Goal: Task Accomplishment & Management: Manage account settings

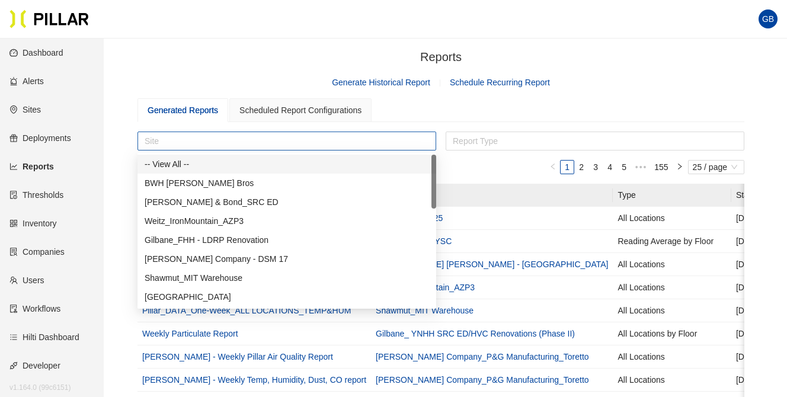
click at [177, 131] on div "Site" at bounding box center [286, 140] width 299 height 19
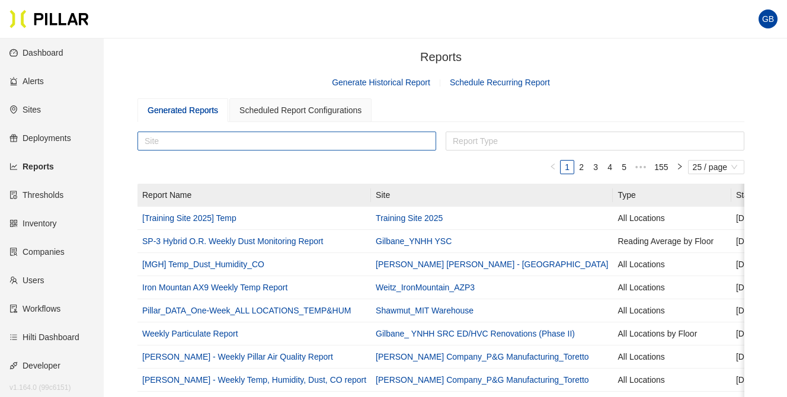
click at [166, 134] on div at bounding box center [286, 141] width 293 height 17
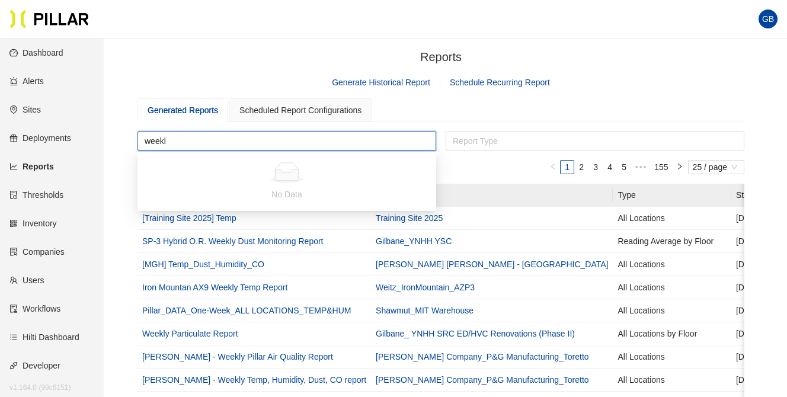
type input "weekly"
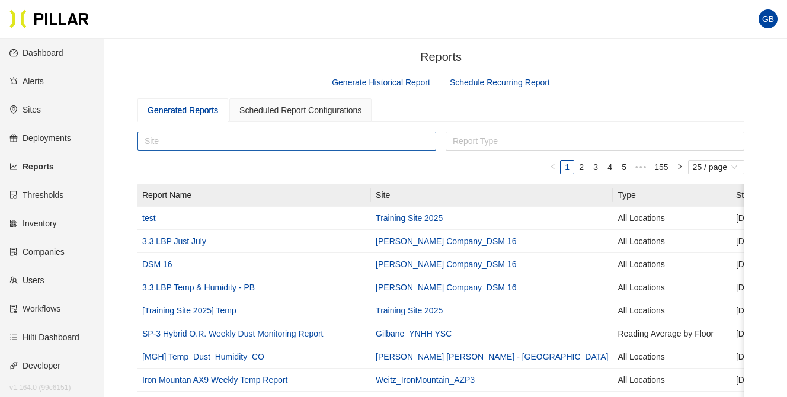
click at [173, 145] on div at bounding box center [286, 141] width 293 height 17
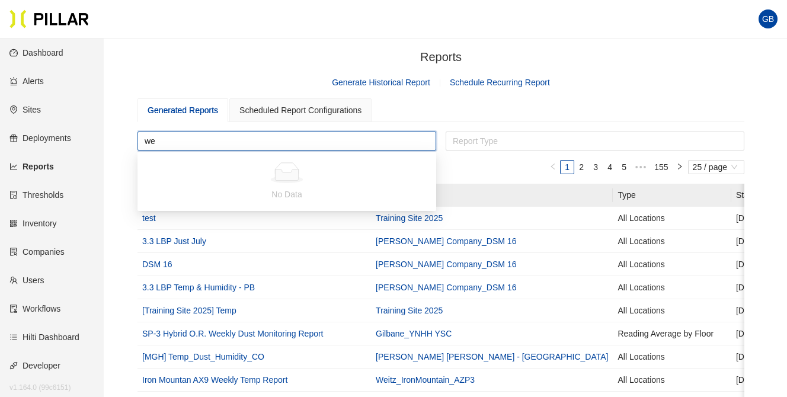
type input "w"
type input "particulate"
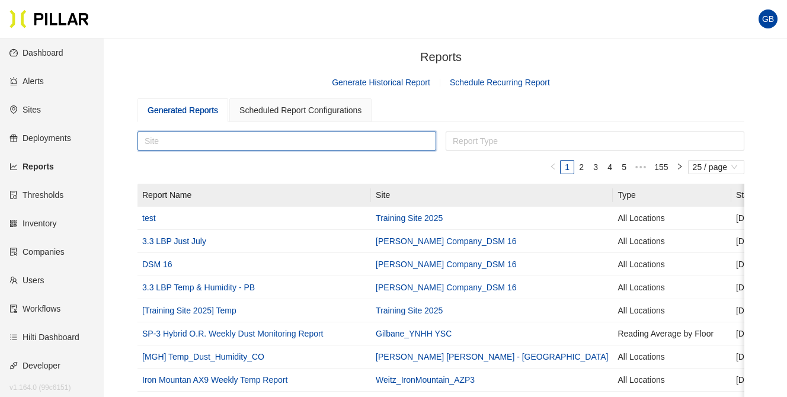
click at [425, 108] on div "Generated Reports Scheduled Report Configurations" at bounding box center [440, 110] width 607 height 24
click at [178, 149] on div "Site" at bounding box center [286, 140] width 299 height 19
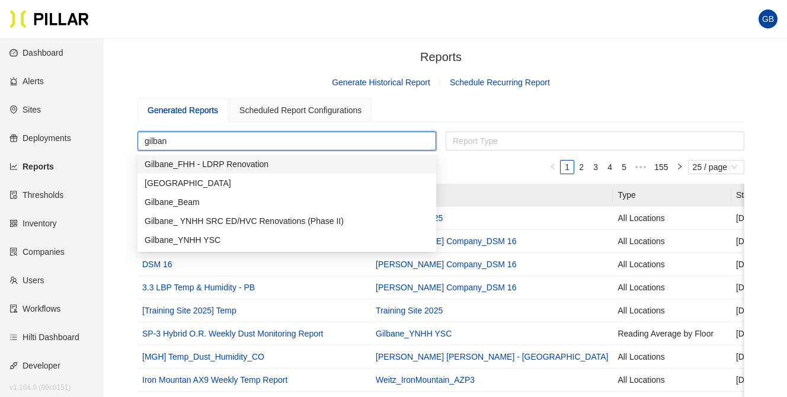
type input "gilbane"
click at [203, 218] on div "Gilbane_ YNHH SRC ED/HVC Renovations (Phase II)" at bounding box center [287, 220] width 284 height 13
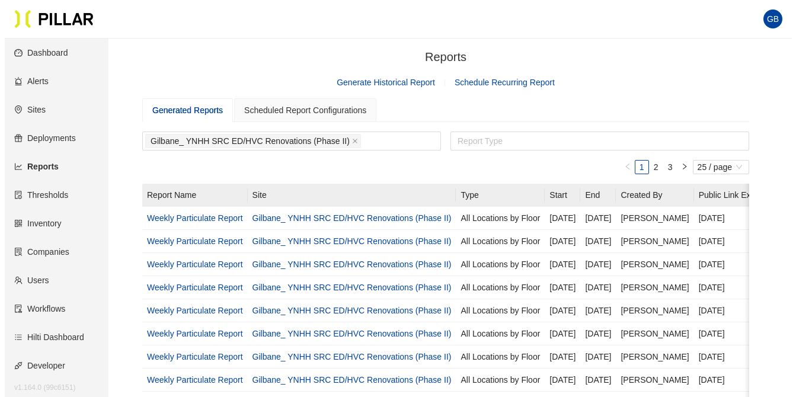
scroll to position [0, 49]
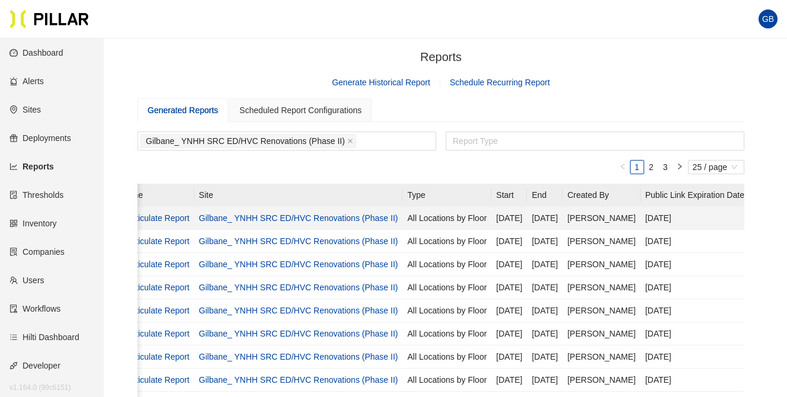
click at [164, 217] on link "Weekly Particulate Report" at bounding box center [142, 217] width 96 height 9
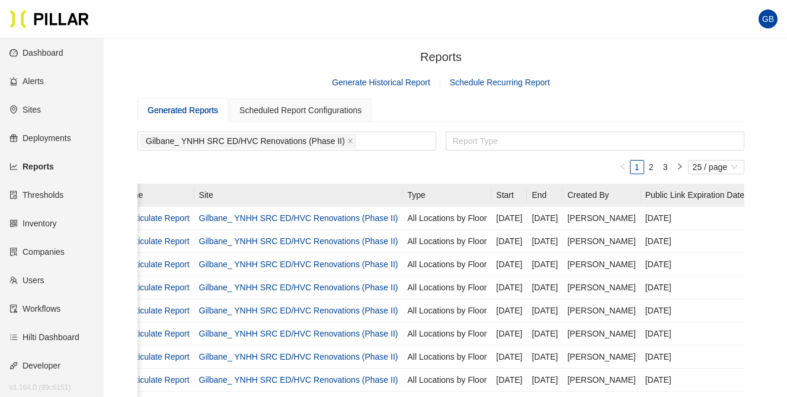
click at [483, 85] on link "Schedule Recurring Report" at bounding box center [500, 82] width 100 height 9
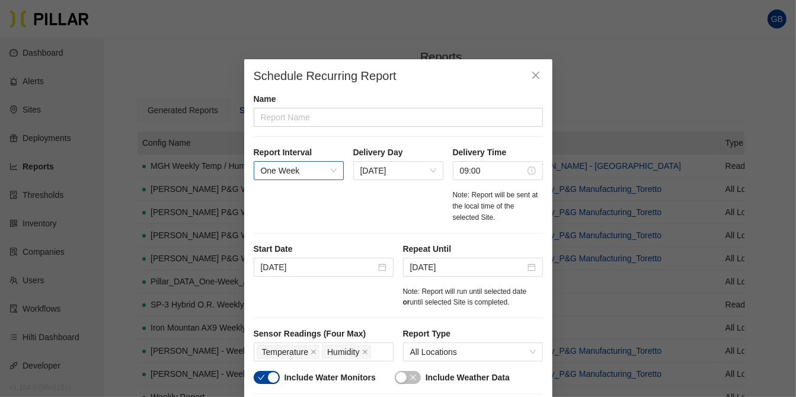
click at [329, 172] on span "One Week" at bounding box center [299, 171] width 76 height 18
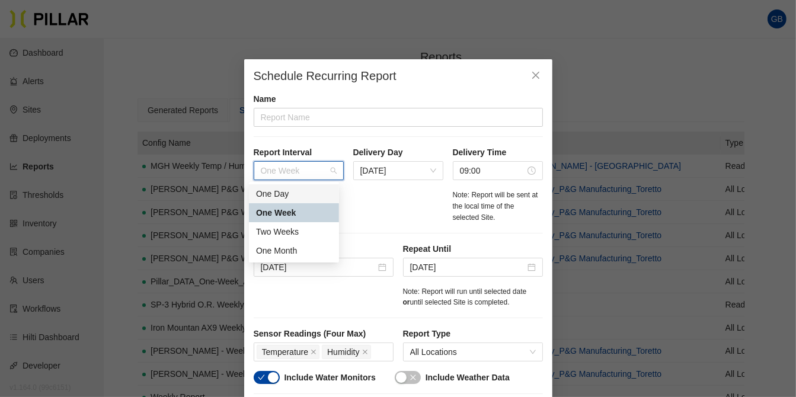
click at [298, 189] on div "One Day" at bounding box center [294, 193] width 76 height 13
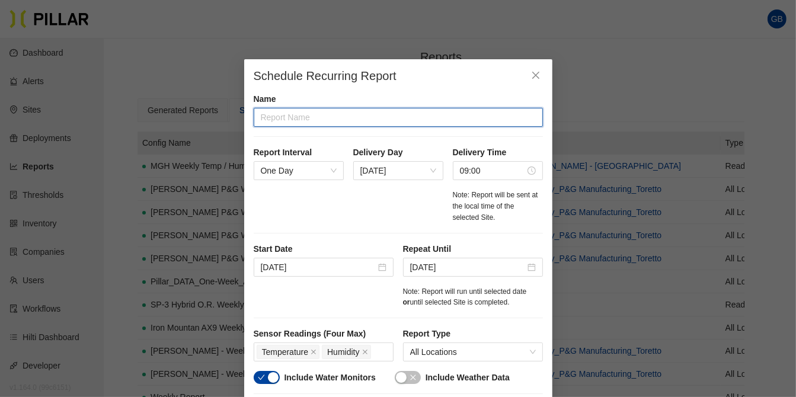
click at [301, 120] on input "text" at bounding box center [398, 117] width 289 height 19
type input "Geoff Dust YNHH"
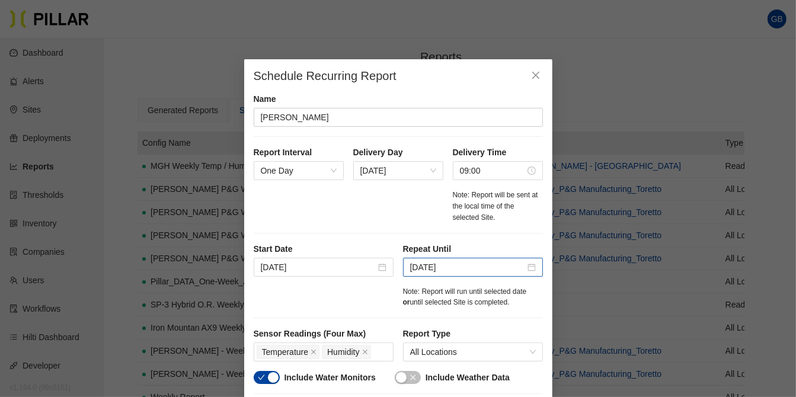
click at [522, 265] on div "Mar 5, 2026" at bounding box center [473, 267] width 126 height 13
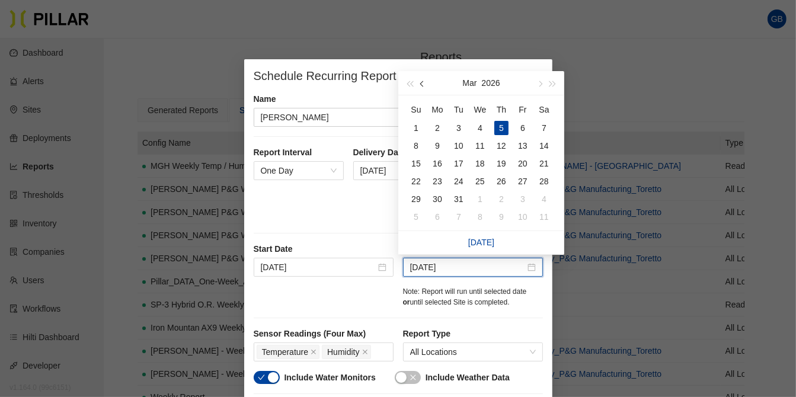
click at [422, 83] on span "button" at bounding box center [423, 84] width 6 height 6
click at [416, 78] on button "button" at bounding box center [422, 83] width 13 height 24
click at [422, 89] on button "button" at bounding box center [422, 83] width 13 height 24
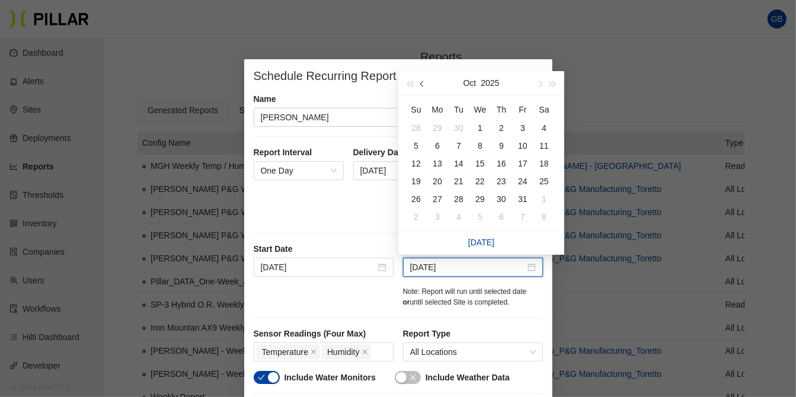
click at [422, 89] on button "button" at bounding box center [422, 83] width 13 height 24
click at [543, 85] on button "button" at bounding box center [539, 83] width 13 height 24
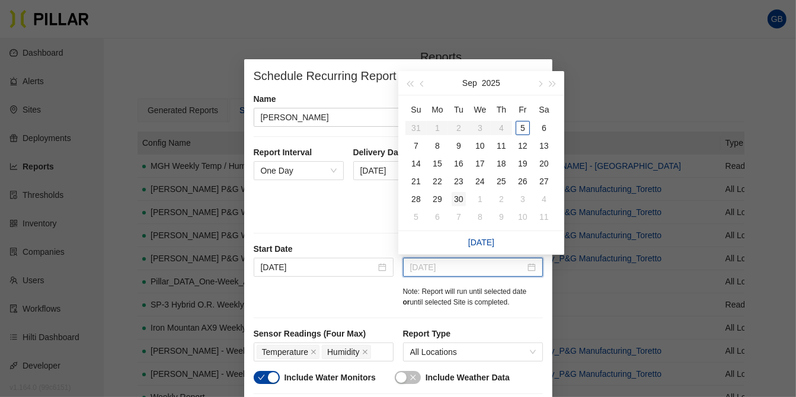
type input "Sep 30, 2025"
click at [464, 196] on div "30" at bounding box center [458, 199] width 14 height 14
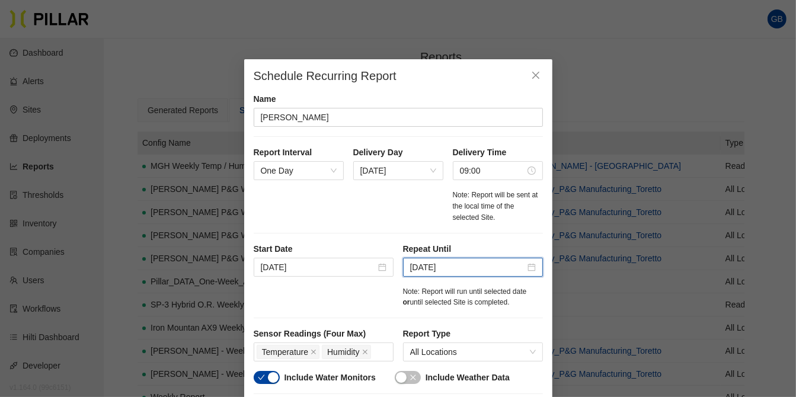
click at [547, 323] on div "Schedule Recurring Report Name Geoff Dust YNHH Report Interval One Day Delivery…" at bounding box center [398, 198] width 796 height 397
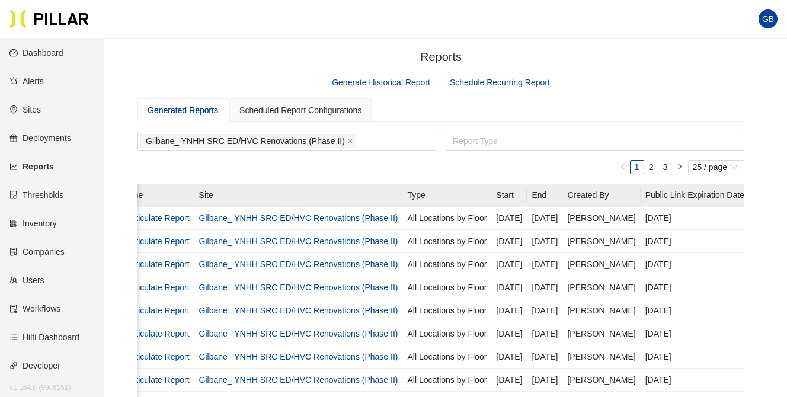
click at [505, 81] on link "Schedule Recurring Report" at bounding box center [500, 82] width 100 height 9
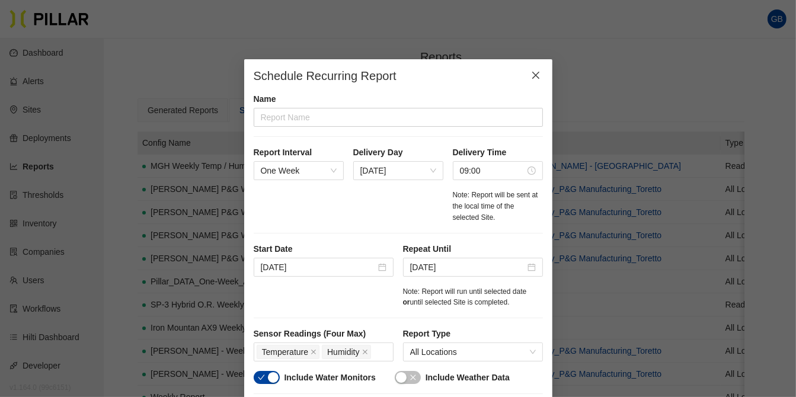
click at [533, 79] on icon "close" at bounding box center [535, 74] width 9 height 9
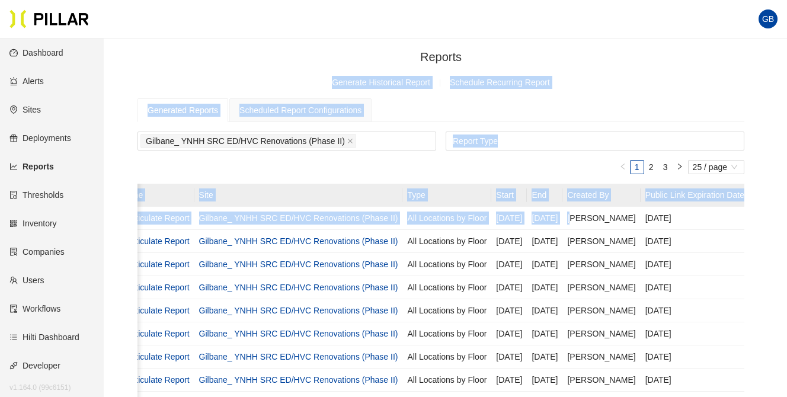
drag, startPoint x: 584, startPoint y: 212, endPoint x: 795, endPoint y: -44, distance: 332.0
click at [786, 0] on html "Your current browser is not supported by Pillar. Please download a modern brows…" at bounding box center [393, 198] width 787 height 397
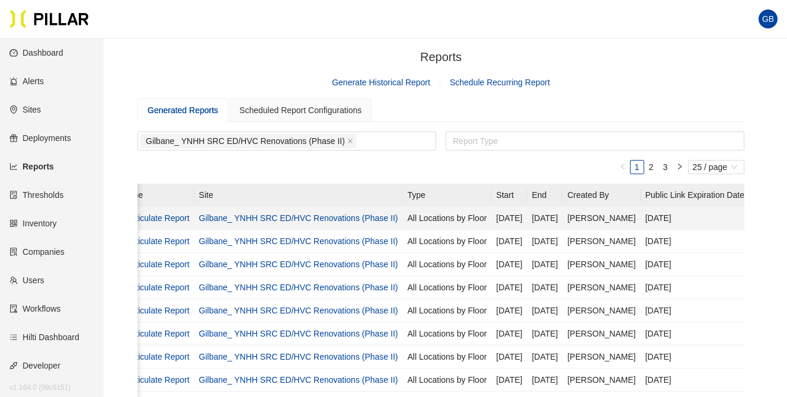
click at [640, 217] on td "10/01/25" at bounding box center [694, 218] width 108 height 23
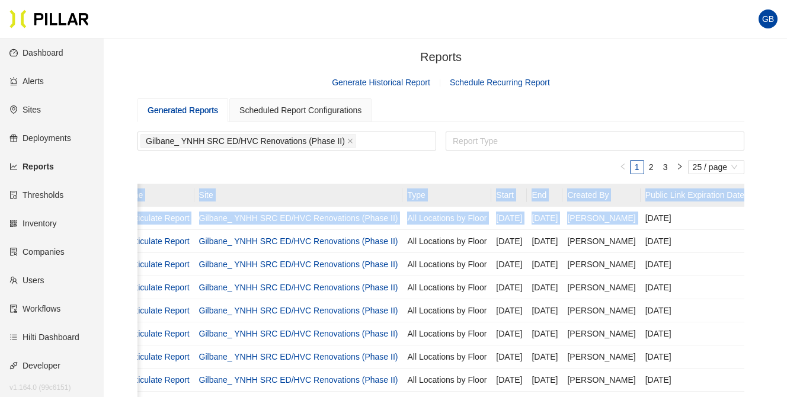
drag, startPoint x: 635, startPoint y: 217, endPoint x: 748, endPoint y: 216, distance: 112.6
click at [703, 218] on td "10/01/25" at bounding box center [694, 218] width 108 height 23
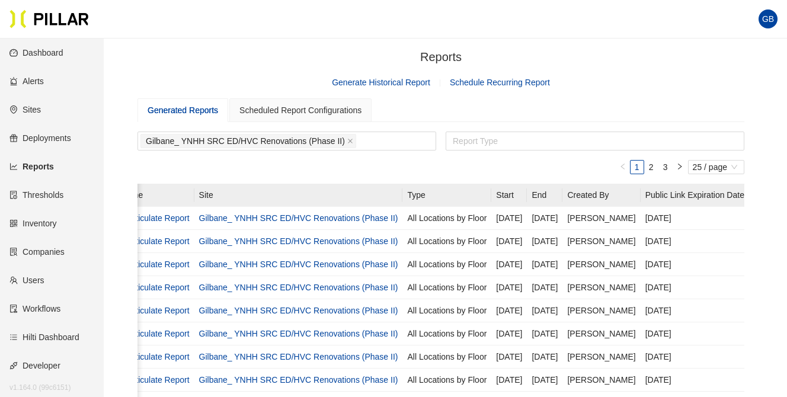
click at [197, 102] on div "Generated Reports" at bounding box center [182, 110] width 91 height 24
drag, startPoint x: 220, startPoint y: 122, endPoint x: 225, endPoint y: 127, distance: 7.5
drag, startPoint x: 194, startPoint y: 107, endPoint x: 199, endPoint y: 113, distance: 7.1
click at [198, 111] on div "Generated Reports" at bounding box center [182, 110] width 70 height 13
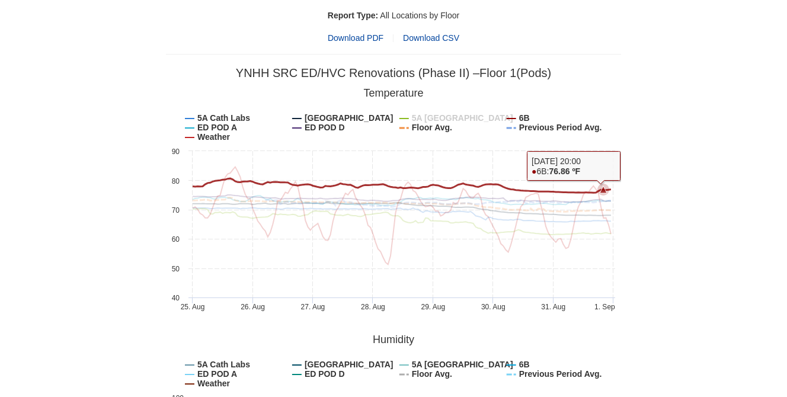
scroll to position [94, 0]
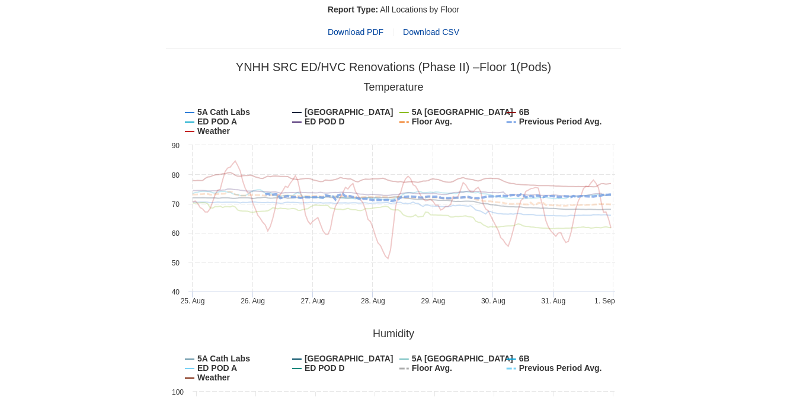
click at [530, 129] on rect at bounding box center [393, 194] width 455 height 237
click at [547, 120] on tspan "Previous Period Avg." at bounding box center [560, 121] width 83 height 9
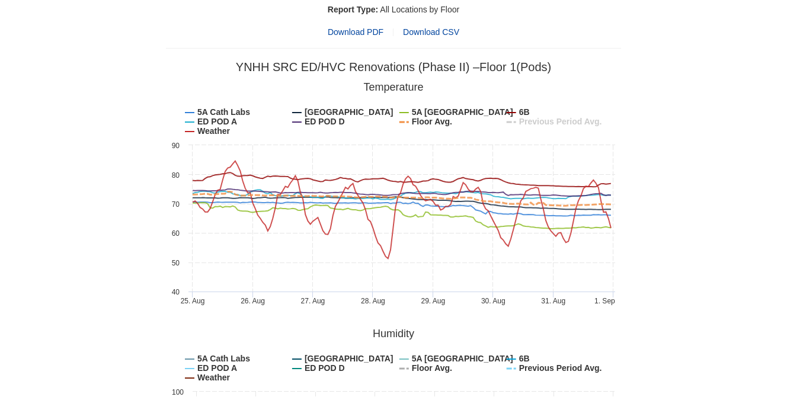
click at [549, 120] on tspan "Previous Period Avg." at bounding box center [560, 121] width 83 height 9
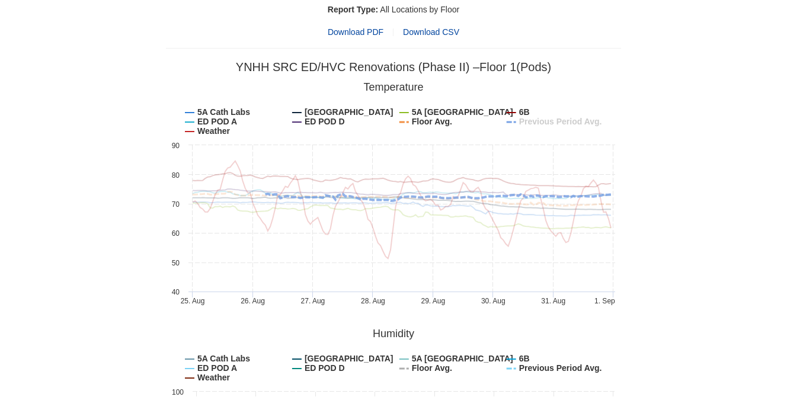
click at [549, 120] on tspan "Previous Period Avg." at bounding box center [560, 121] width 83 height 9
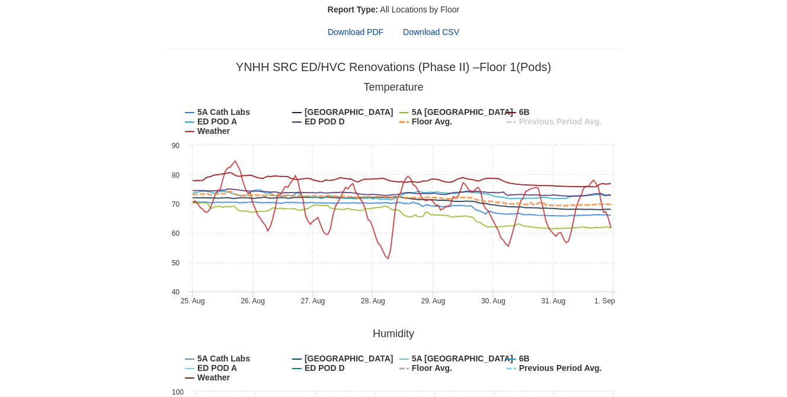
click at [549, 120] on tspan "Previous Period Avg." at bounding box center [560, 121] width 83 height 9
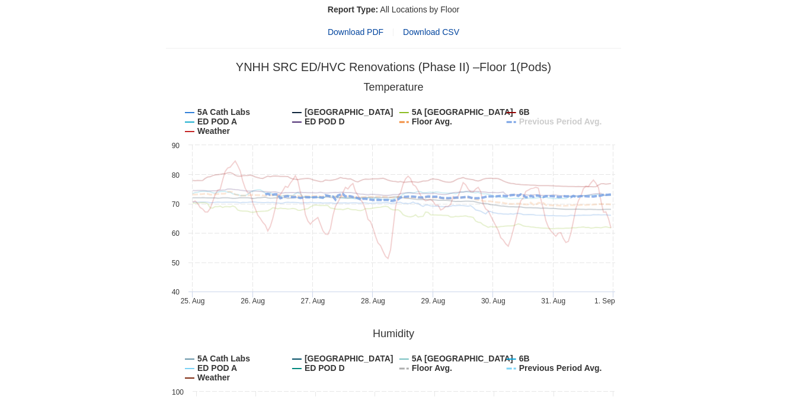
click at [549, 120] on tspan "Previous Period Avg." at bounding box center [560, 121] width 83 height 9
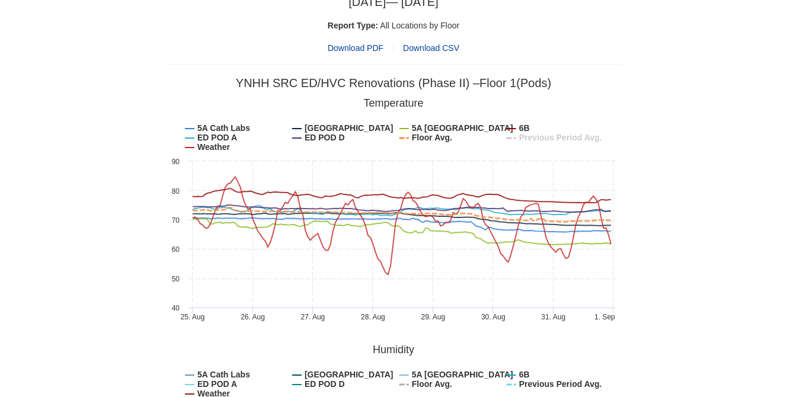
scroll to position [0, 0]
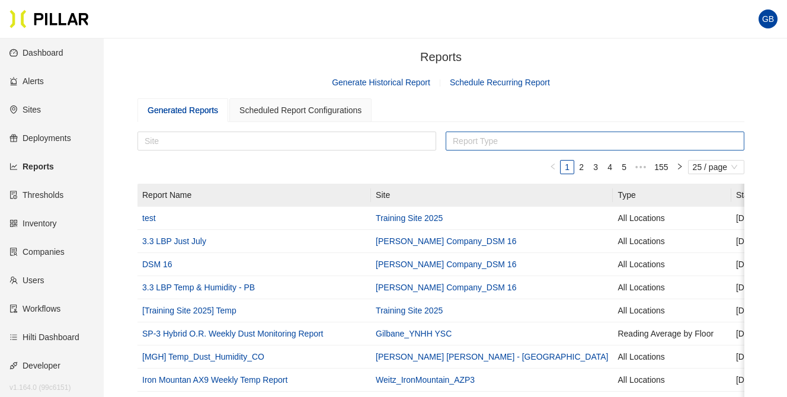
click at [545, 147] on div at bounding box center [594, 141] width 293 height 17
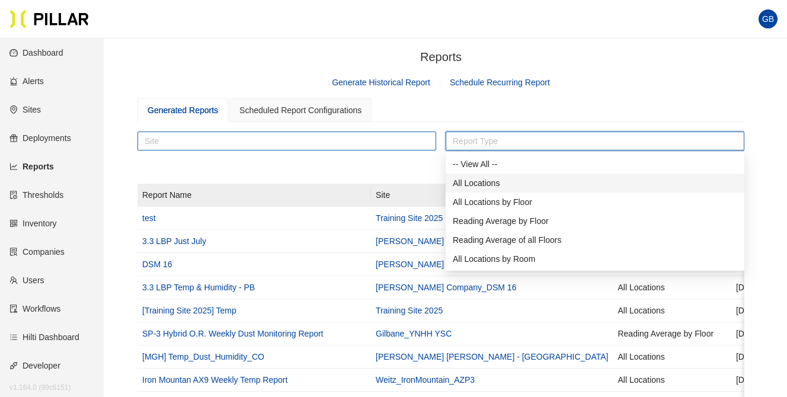
click at [256, 137] on div at bounding box center [286, 141] width 293 height 17
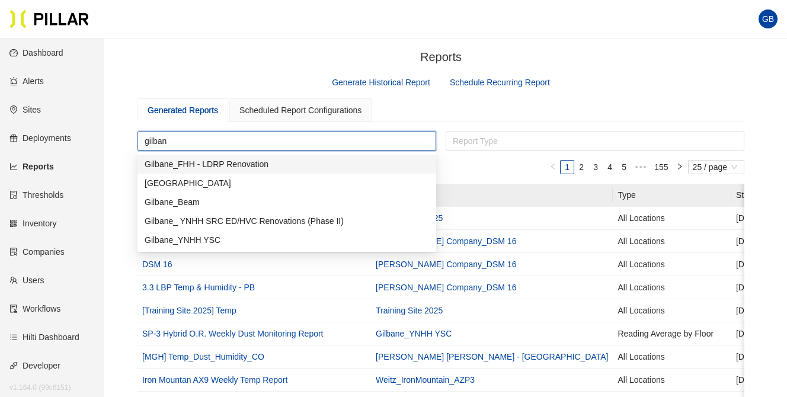
type input "gilbane"
click at [216, 222] on div "Gilbane_ YNHH SRC ED/HVC Renovations (Phase II)" at bounding box center [287, 220] width 284 height 13
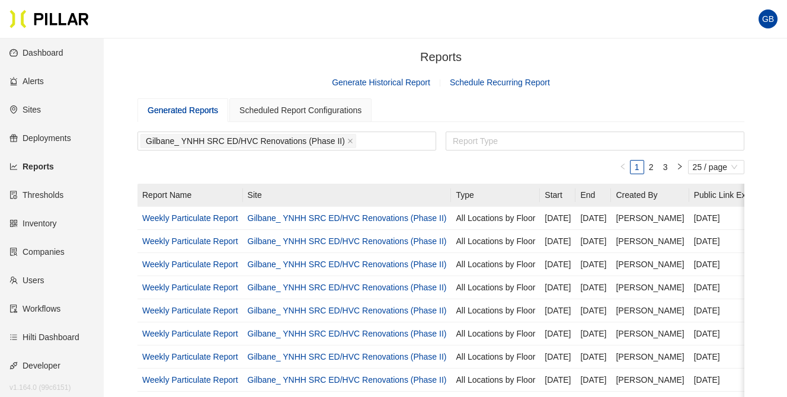
scroll to position [0, 49]
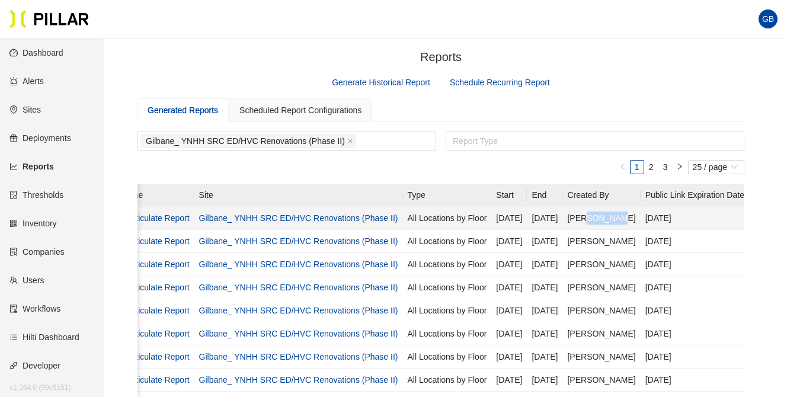
drag, startPoint x: 673, startPoint y: 214, endPoint x: 595, endPoint y: 223, distance: 78.6
click at [595, 223] on td "Nicholas Raia" at bounding box center [601, 218] width 78 height 23
click at [159, 215] on link "Weekly Particulate Report" at bounding box center [142, 217] width 96 height 9
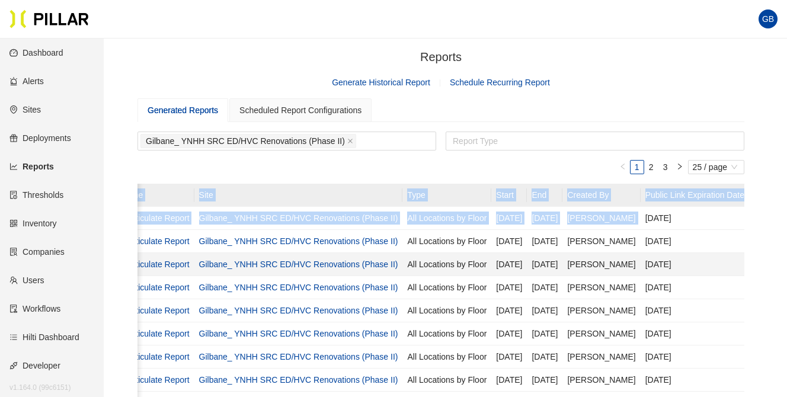
drag, startPoint x: 639, startPoint y: 213, endPoint x: 720, endPoint y: 263, distance: 95.5
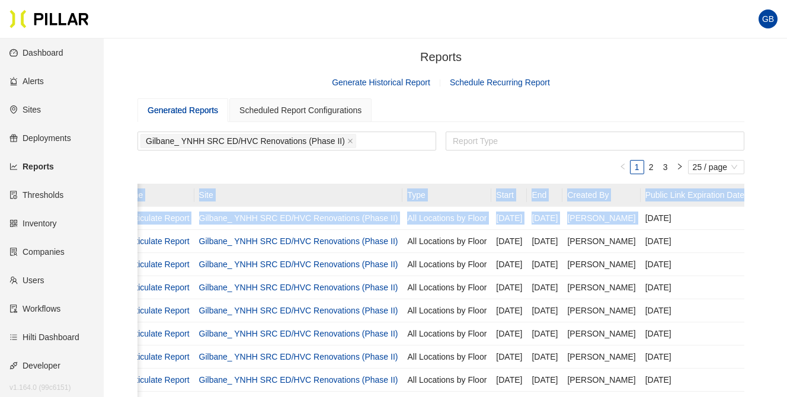
click at [39, 163] on link "Reports" at bounding box center [31, 166] width 44 height 9
click at [505, 79] on link "Schedule Recurring Report" at bounding box center [500, 82] width 100 height 9
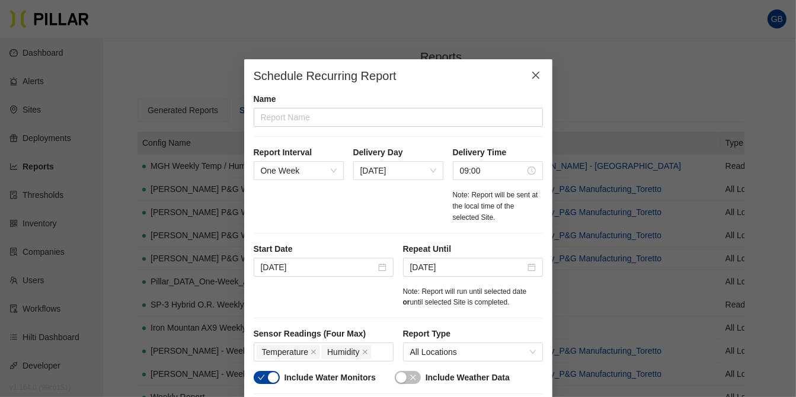
click at [534, 70] on icon "close" at bounding box center [535, 74] width 9 height 9
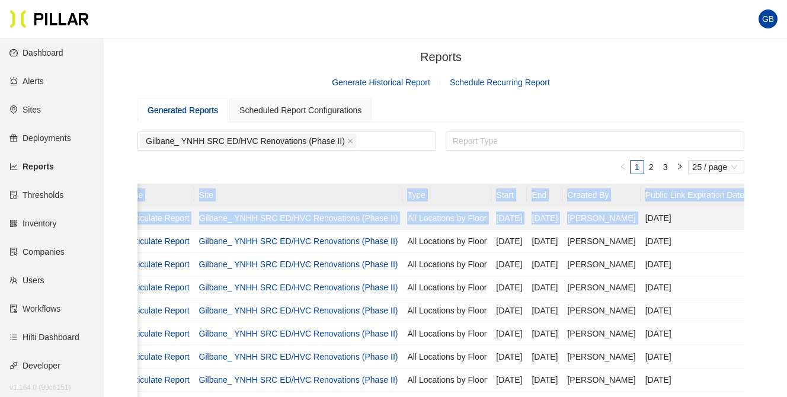
click at [161, 215] on link "Weekly Particulate Report" at bounding box center [142, 217] width 96 height 9
click at [33, 111] on link "Sites" at bounding box center [24, 109] width 31 height 9
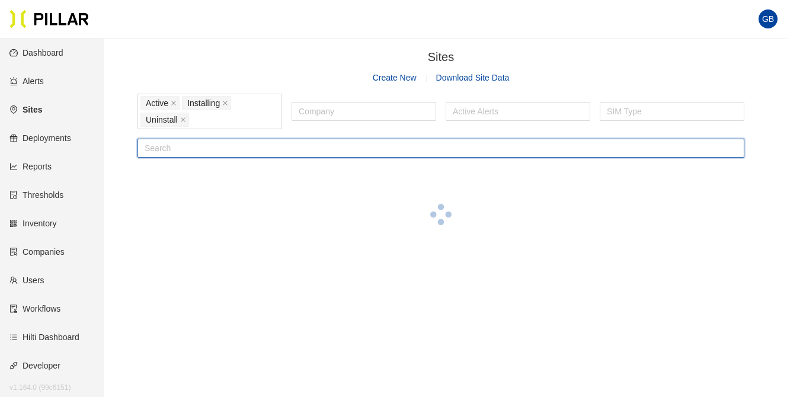
click at [169, 150] on input "text" at bounding box center [440, 148] width 607 height 19
type input "g"
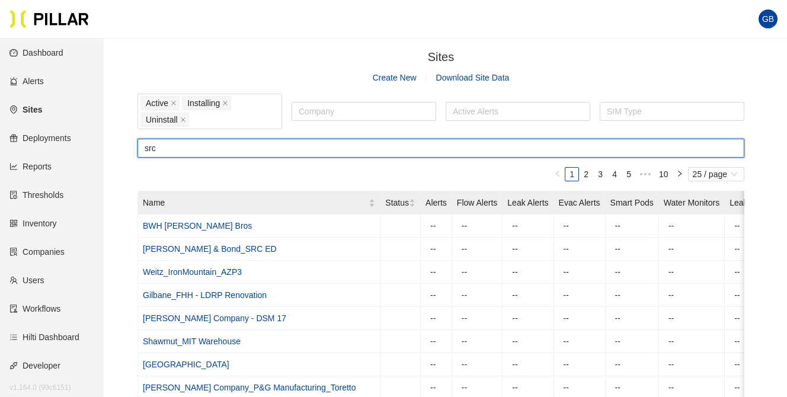
type input "src"
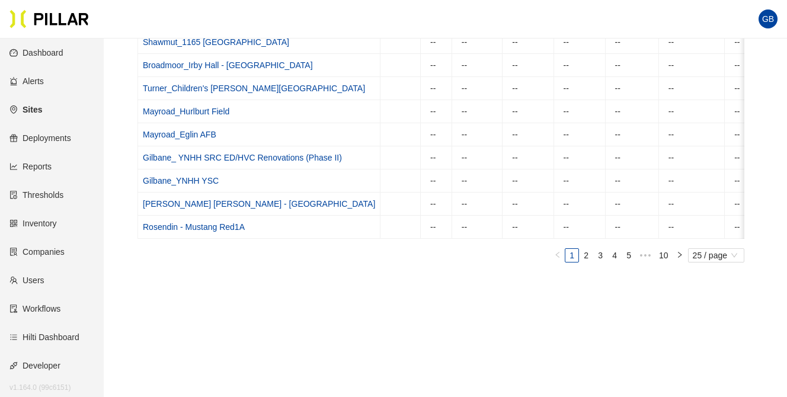
scroll to position [546, 0]
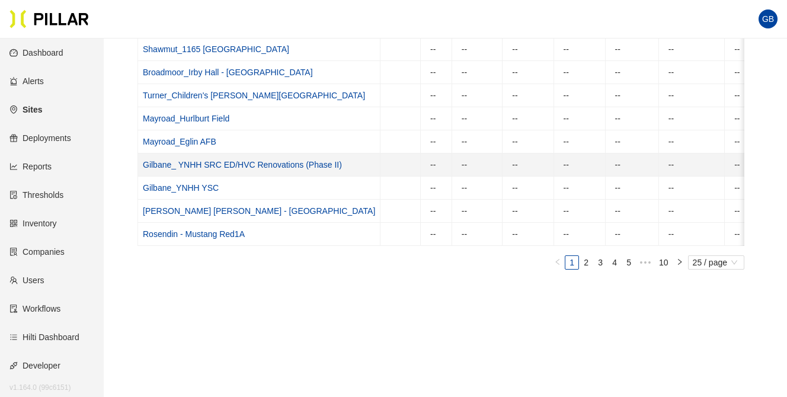
click at [265, 160] on link "Gilbane_ YNHH SRC ED/HVC Renovations (Phase II)" at bounding box center [242, 164] width 199 height 9
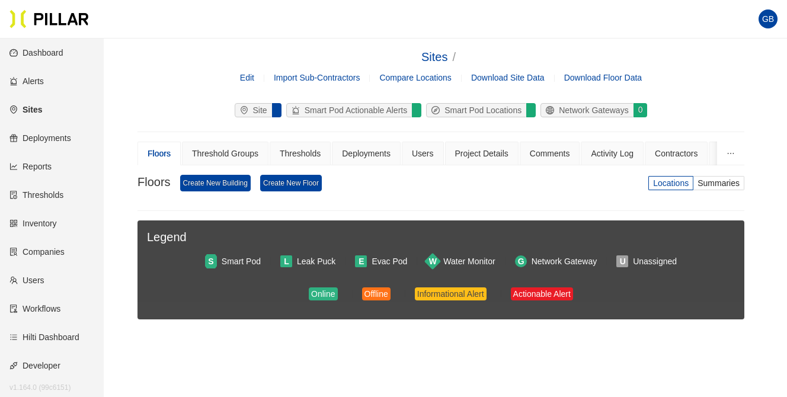
click at [177, 277] on div "Legend S Smart Pod L Leak Puck E Evac Pod W Water Monitor G Network Gateway U U…" at bounding box center [440, 269] width 607 height 99
click at [367, 162] on div "Deployments" at bounding box center [366, 154] width 69 height 24
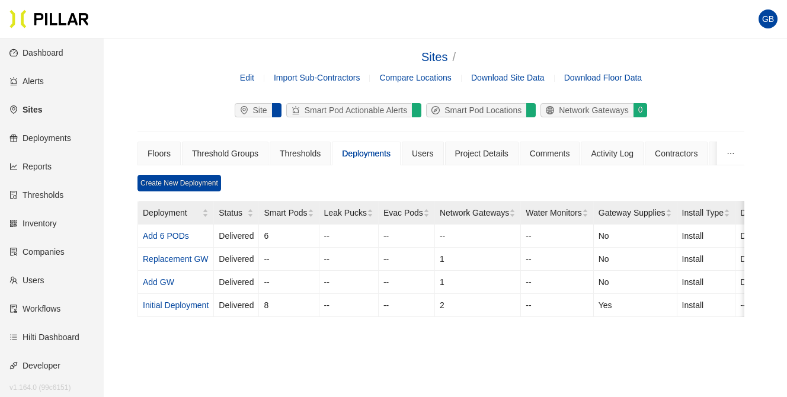
drag, startPoint x: 509, startPoint y: 329, endPoint x: 517, endPoint y: 338, distance: 11.4
click at [517, 338] on div "Create New Deployment Deployment Status Smart Pods Leak Pucks Evac Pods Network…" at bounding box center [440, 270] width 607 height 190
click at [171, 116] on div "Site Smart Pod Actionable Alerts Smart Pod Locations Network Gateways 0" at bounding box center [440, 112] width 607 height 19
click at [149, 152] on div "Floors" at bounding box center [158, 153] width 23 height 13
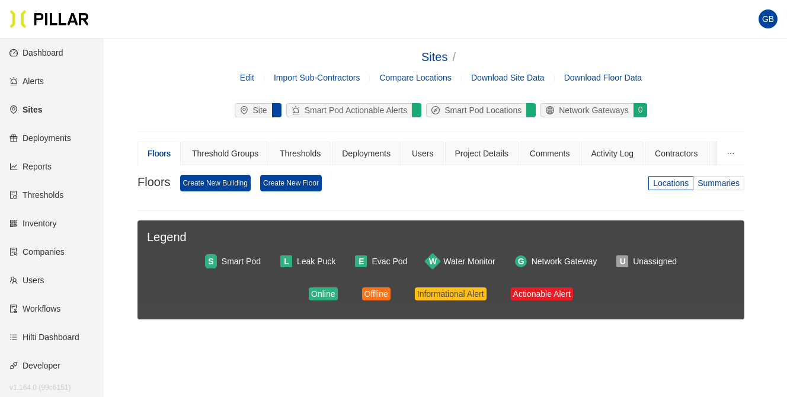
click at [718, 178] on span "Summaries" at bounding box center [718, 182] width 42 height 9
click at [0, 0] on input "Summaries" at bounding box center [0, 0] width 0 height 0
click at [247, 80] on link "Edit" at bounding box center [247, 77] width 14 height 9
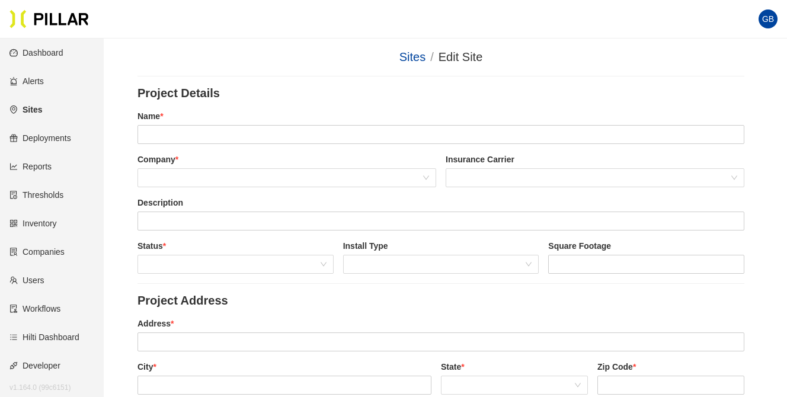
click at [38, 108] on link "Sites" at bounding box center [25, 109] width 33 height 9
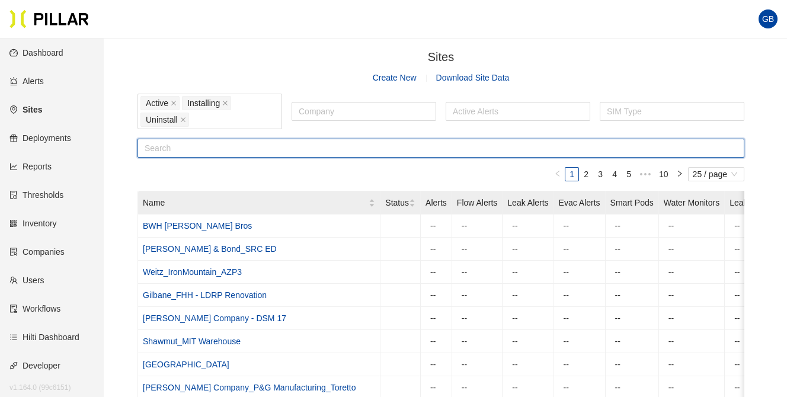
click at [153, 142] on input "text" at bounding box center [440, 148] width 607 height 19
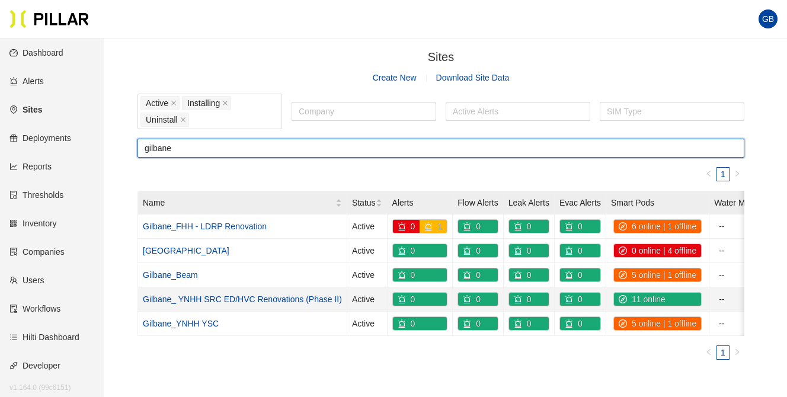
type input "gilbane"
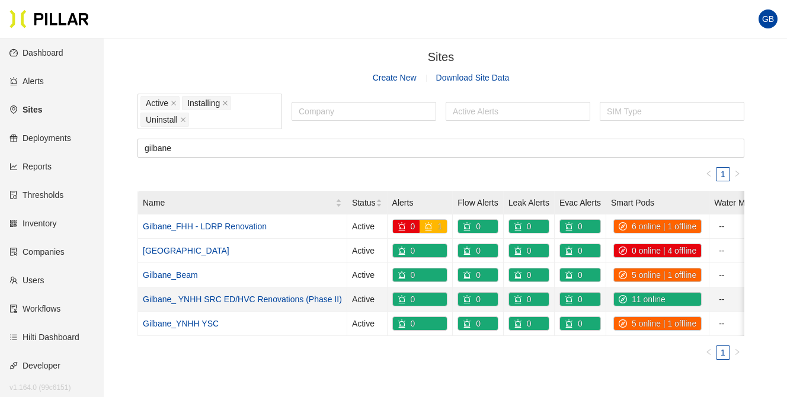
click at [235, 296] on link "Gilbane_ YNHH SRC ED/HVC Renovations (Phase II)" at bounding box center [242, 298] width 199 height 9
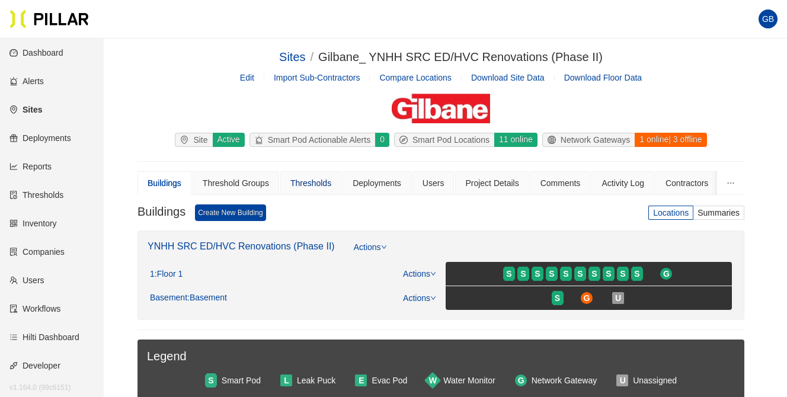
click at [316, 179] on div "Thresholds" at bounding box center [310, 183] width 41 height 13
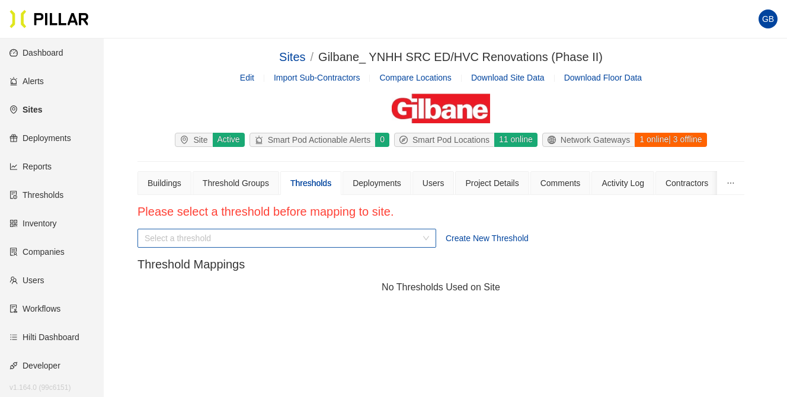
click at [251, 229] on input "search" at bounding box center [283, 238] width 276 height 18
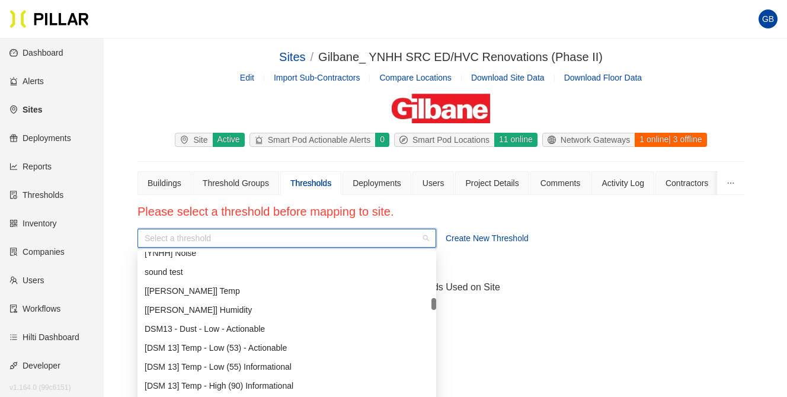
scroll to position [2334, 0]
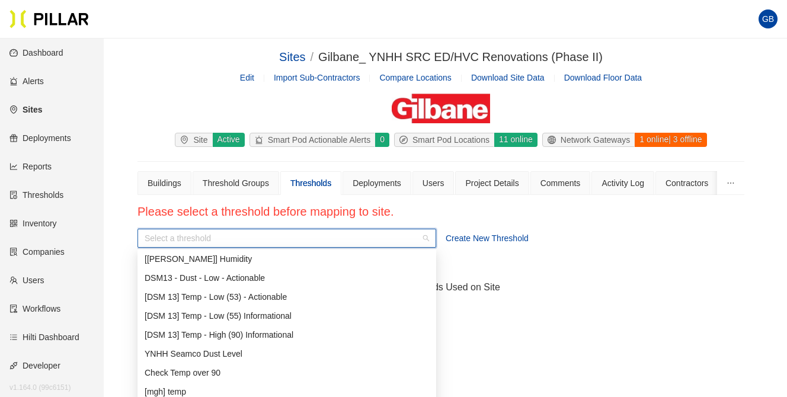
click at [149, 238] on input "search" at bounding box center [283, 238] width 276 height 18
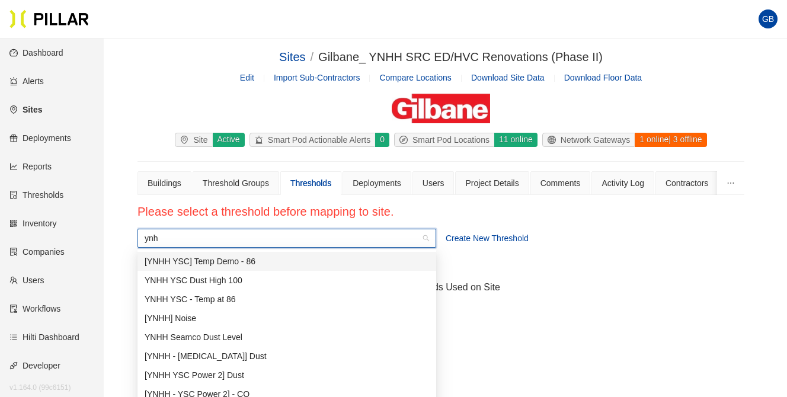
type input "ynhh"
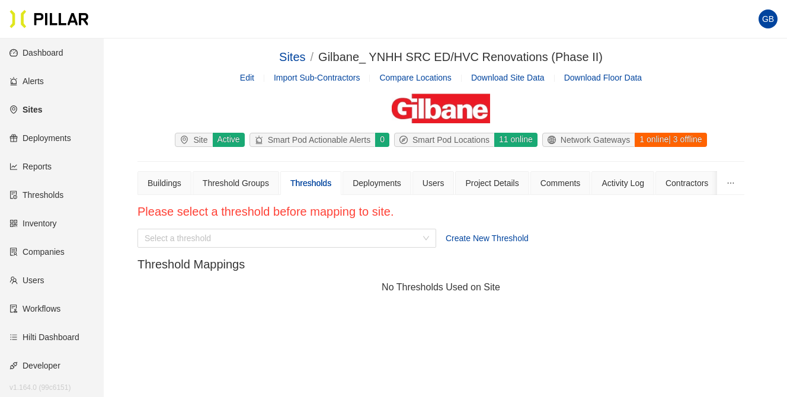
click at [596, 277] on div "Please select a threshold before mapping to site. Select a threshold Create New…" at bounding box center [440, 253] width 607 height 98
click at [39, 78] on link "Alerts" at bounding box center [26, 80] width 34 height 9
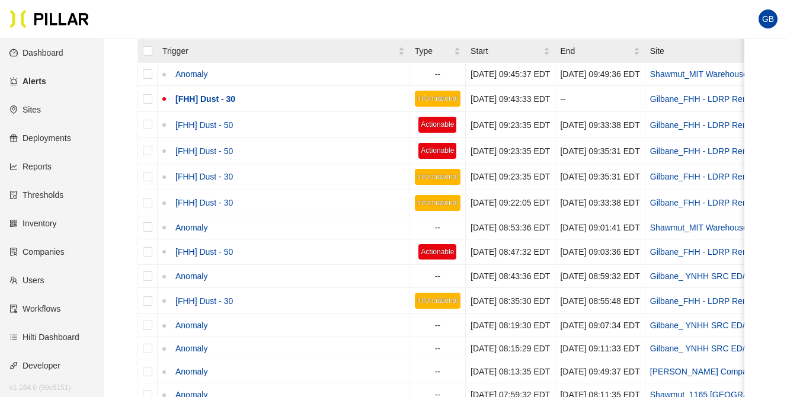
scroll to position [229, 0]
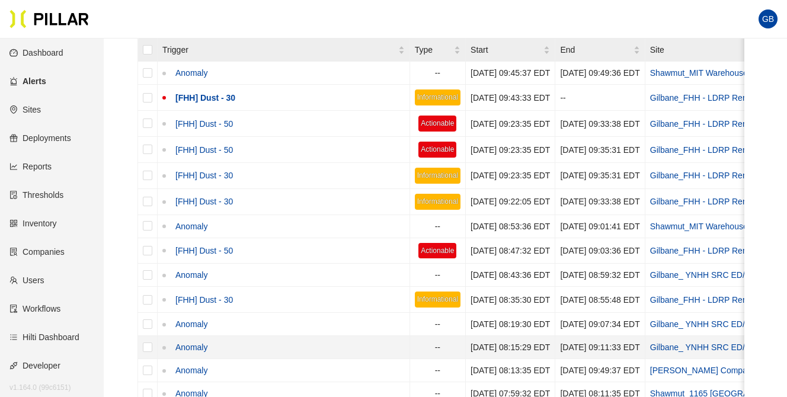
click at [708, 355] on td "Gilbane_ YNHH SRC ED/HVC Renovations (Phase II)" at bounding box center [756, 347] width 223 height 23
click at [710, 358] on td "Gilbane_ YNHH SRC ED/HVC Renovations (Phase II)" at bounding box center [756, 347] width 223 height 23
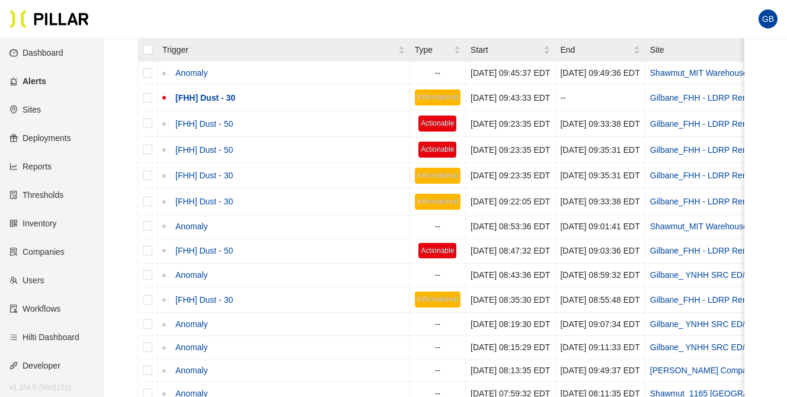
scroll to position [0, 0]
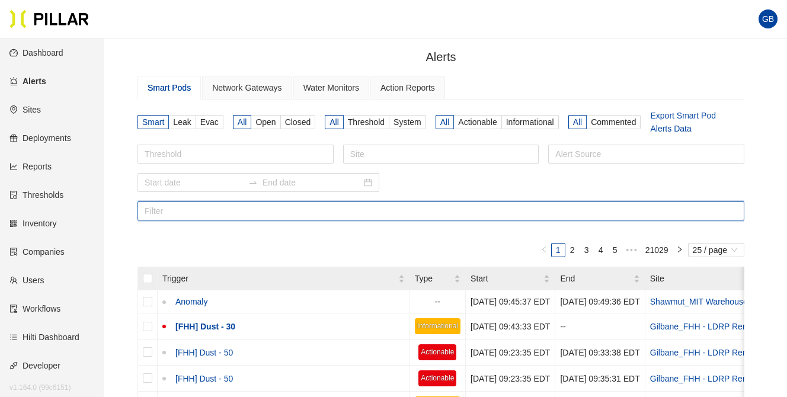
click at [169, 213] on input "text" at bounding box center [440, 210] width 607 height 19
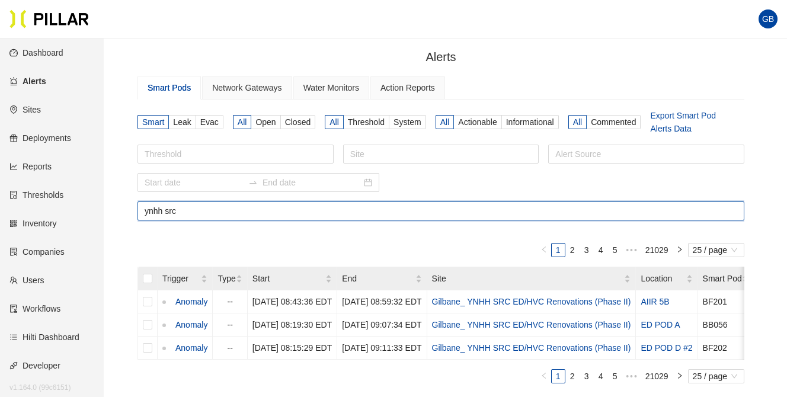
type input "ynhh src"
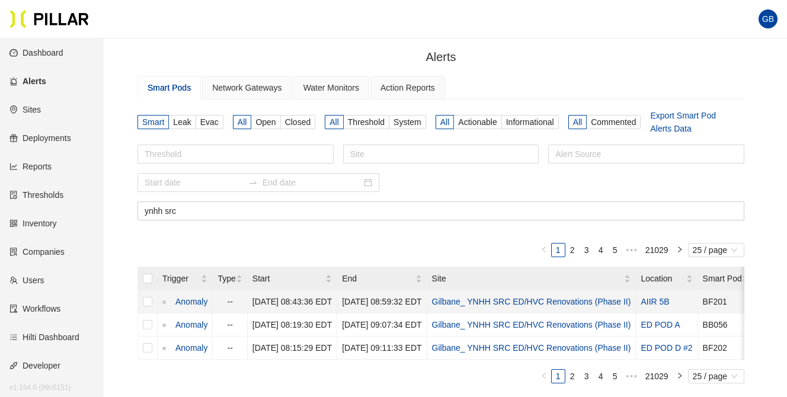
click at [189, 298] on link "Anomaly" at bounding box center [189, 301] width 37 height 13
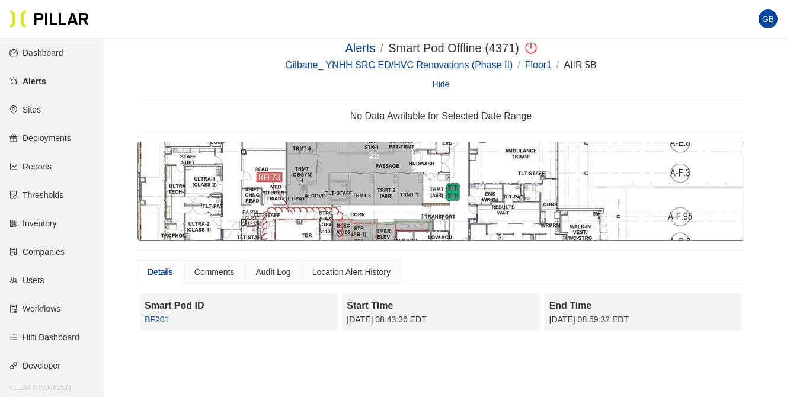
scroll to position [7, 0]
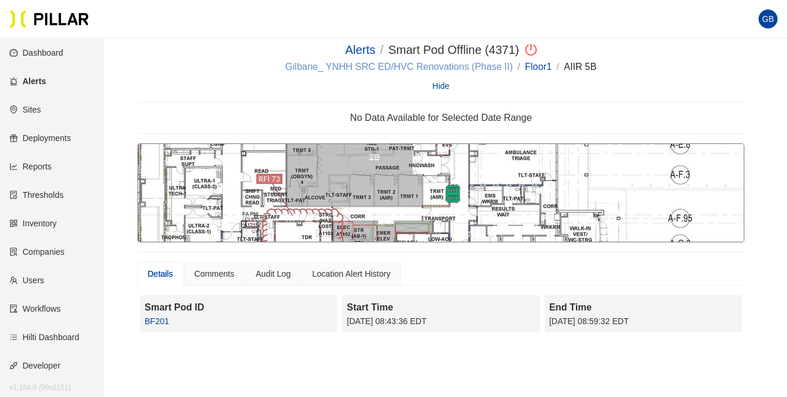
click at [344, 66] on link "Gilbane_ YNHH SRC ED/HVC Renovations (Phase II)" at bounding box center [398, 67] width 227 height 10
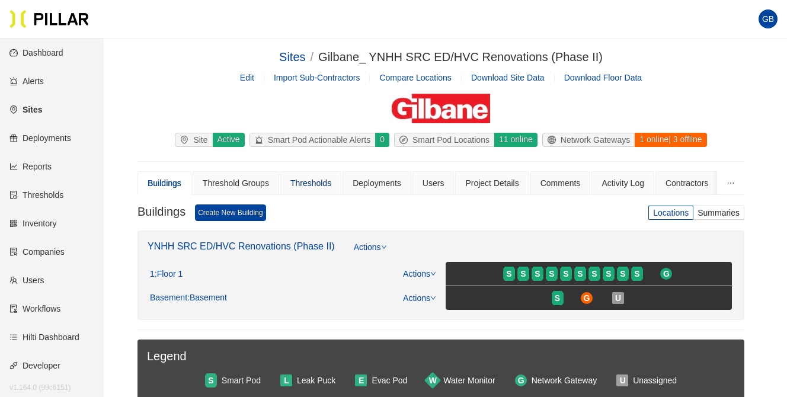
click at [309, 182] on div "Thresholds" at bounding box center [310, 183] width 41 height 13
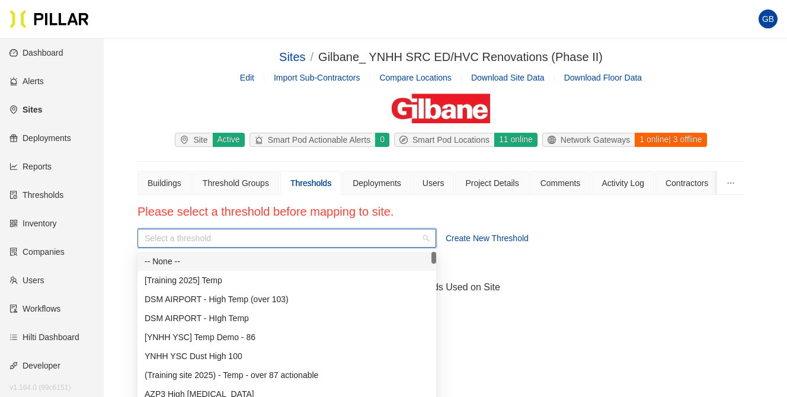
click at [239, 227] on div "Please select a threshold before mapping to site. Select a threshold Create New…" at bounding box center [440, 253] width 607 height 98
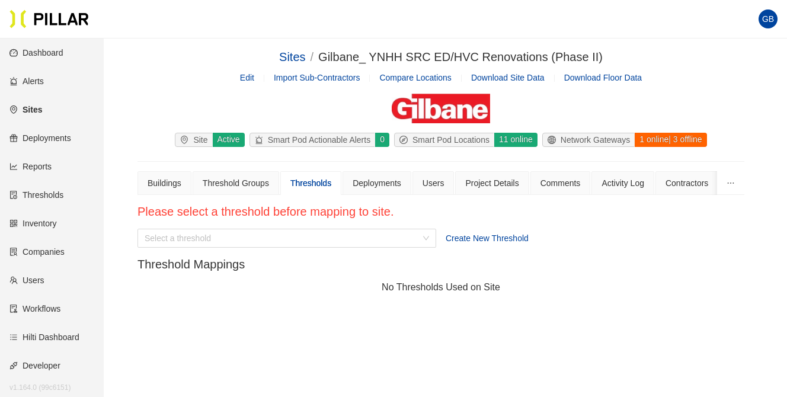
click at [582, 256] on div "Select a threshold Create New Threshold" at bounding box center [440, 243] width 607 height 28
click at [38, 162] on link "Reports" at bounding box center [30, 166] width 42 height 9
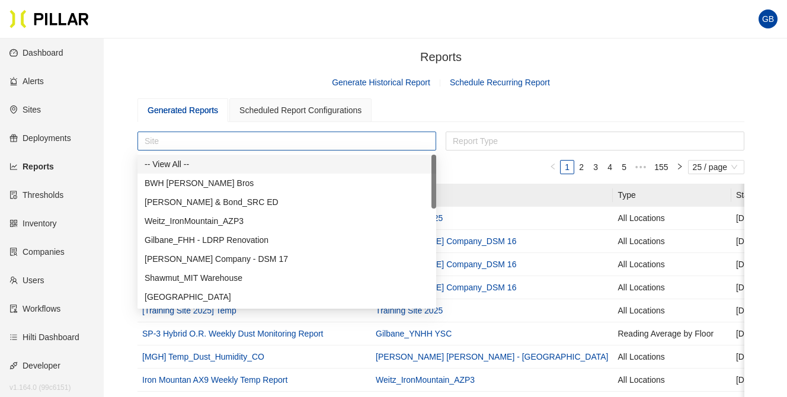
click at [173, 137] on div at bounding box center [286, 141] width 293 height 17
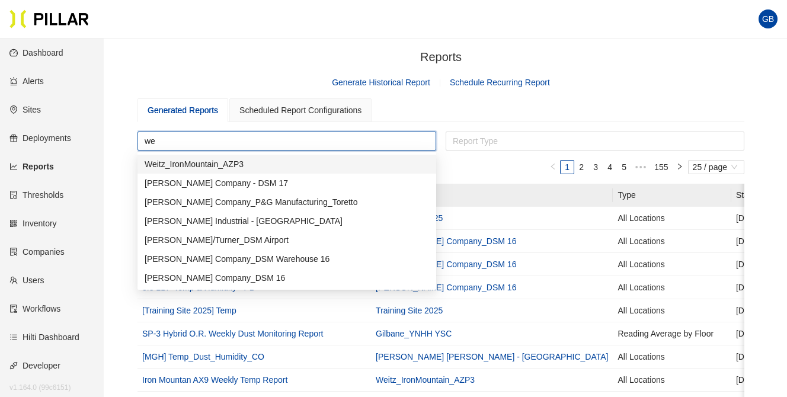
type input "w"
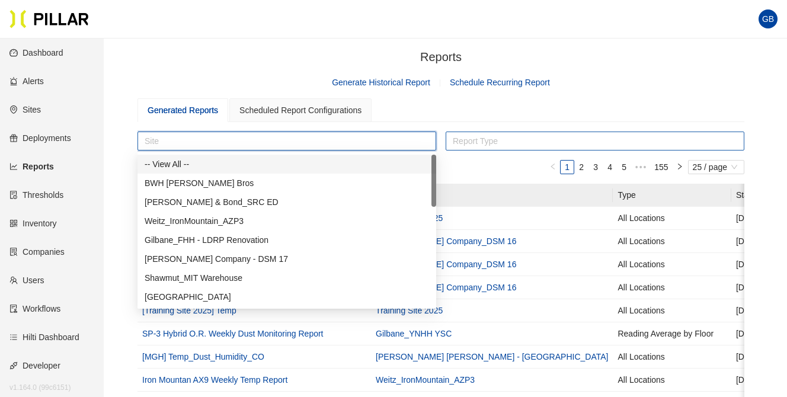
click at [461, 133] on div at bounding box center [594, 141] width 293 height 17
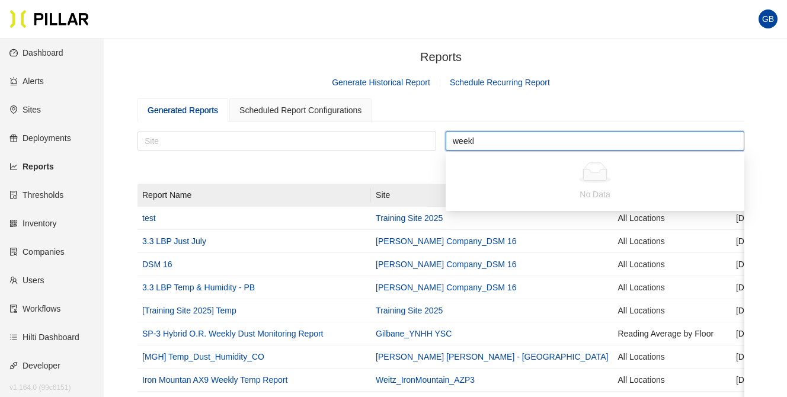
type input "weekly"
click at [226, 150] on div "Site" at bounding box center [286, 140] width 299 height 19
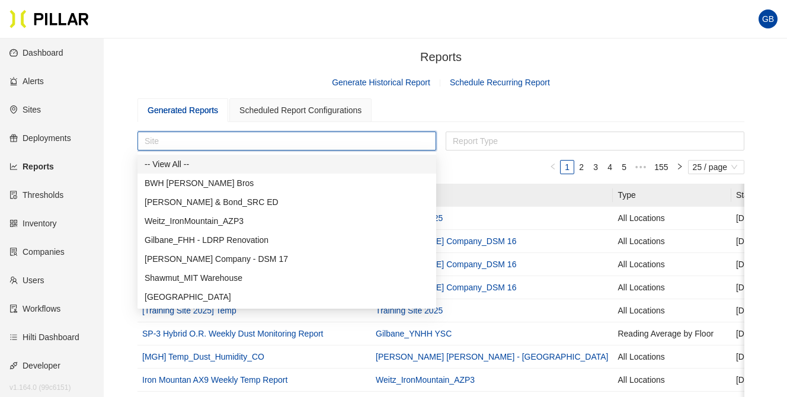
type input "f"
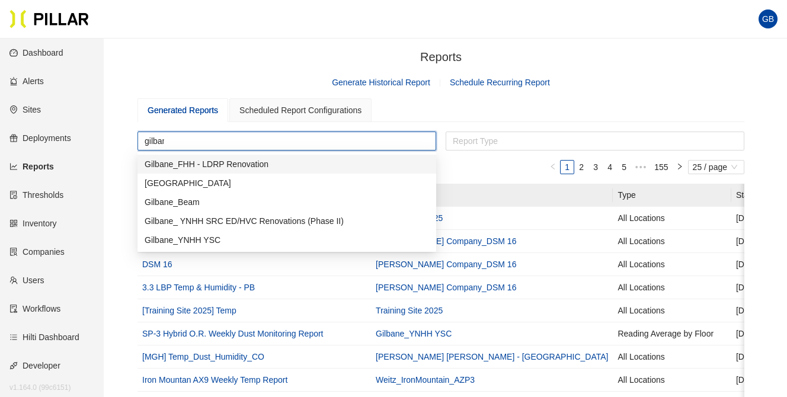
type input "gilbane"
click at [256, 217] on div "Gilbane_ YNHH SRC ED/HVC Renovations (Phase II)" at bounding box center [287, 220] width 284 height 13
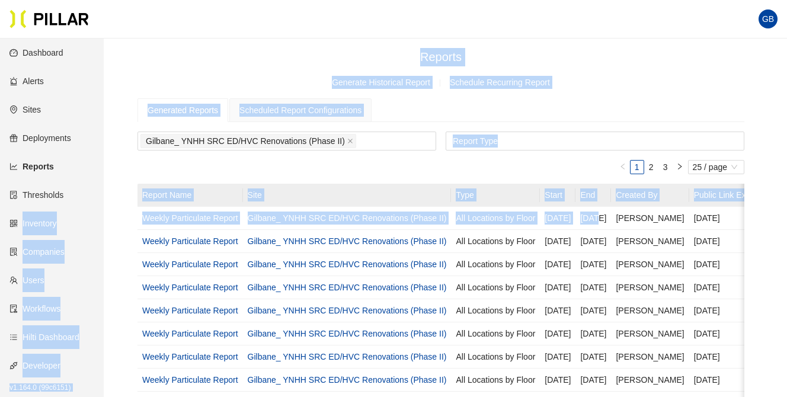
drag, startPoint x: 601, startPoint y: 217, endPoint x: 17, endPoint y: 217, distance: 584.0
click at [595, 54] on div "Reports /" at bounding box center [440, 57] width 607 height 18
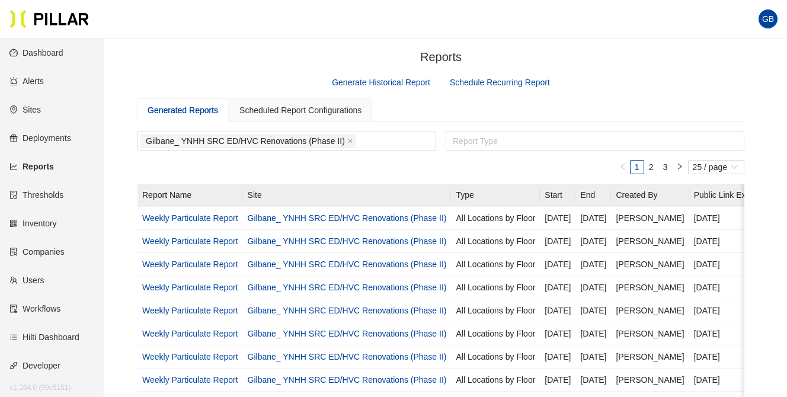
click at [521, 84] on link "Schedule Recurring Report" at bounding box center [500, 82] width 100 height 9
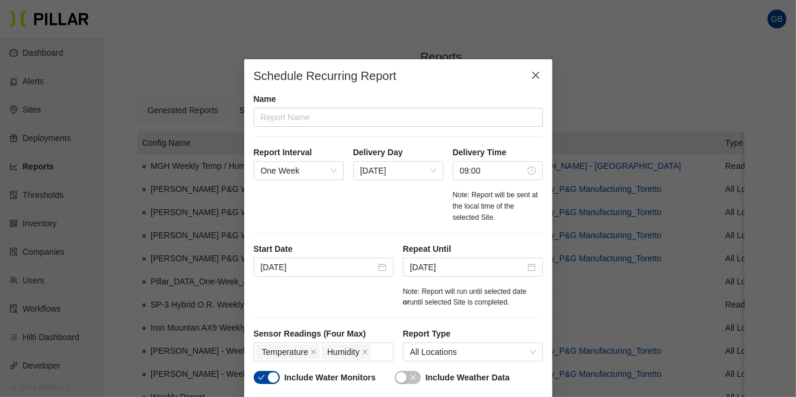
click at [531, 75] on icon "close" at bounding box center [534, 75] width 7 height 7
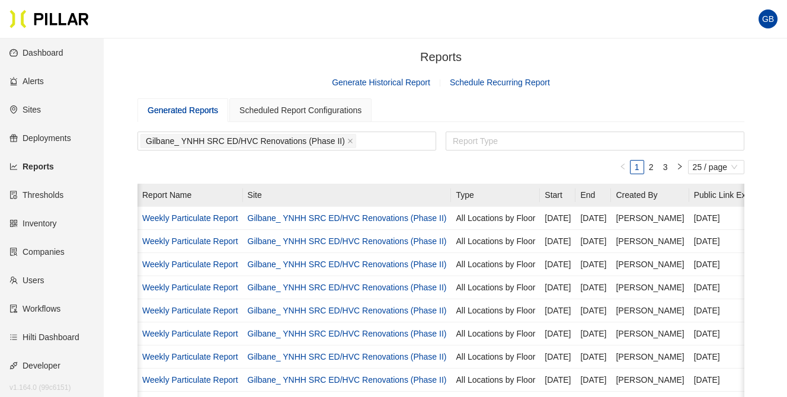
scroll to position [0, 49]
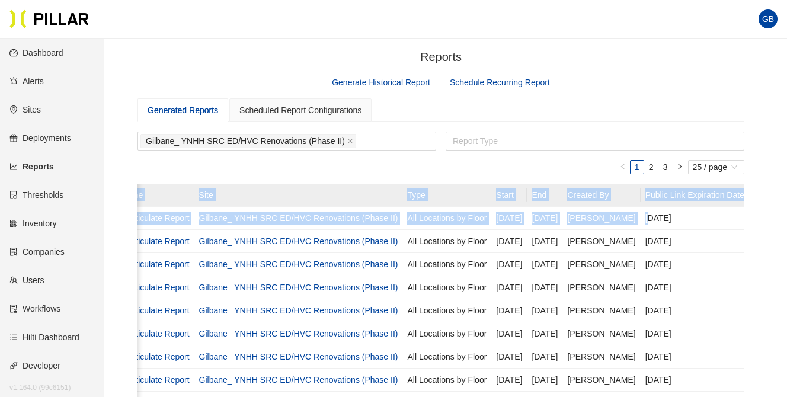
drag, startPoint x: 694, startPoint y: 217, endPoint x: 795, endPoint y: 279, distance: 118.0
click at [787, 279] on html "Your current browser is not supported by Pillar. Please download a modern brows…" at bounding box center [393, 198] width 787 height 397
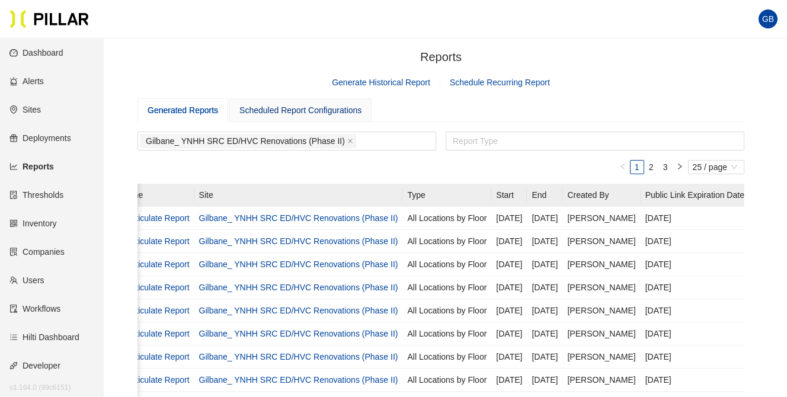
click at [256, 111] on div "Scheduled Report Configurations" at bounding box center [300, 110] width 122 height 13
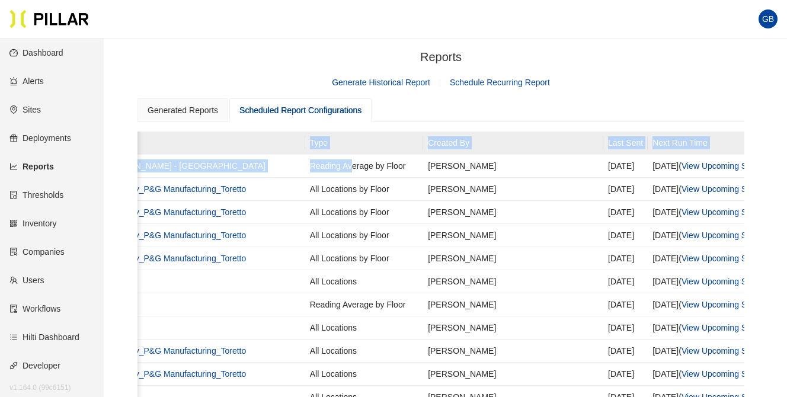
scroll to position [0, 478]
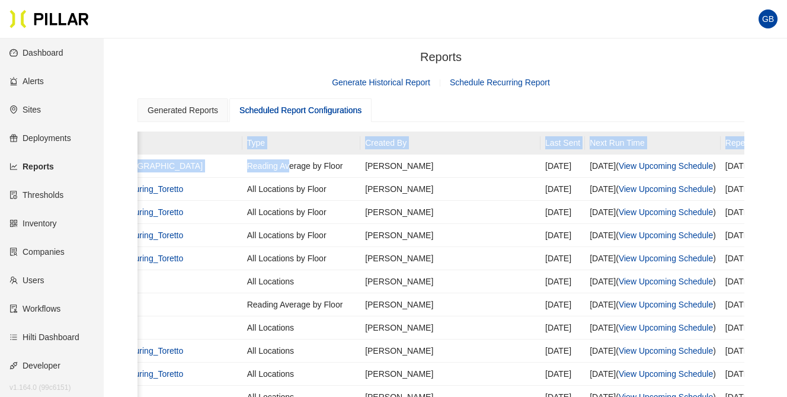
drag, startPoint x: 662, startPoint y: 170, endPoint x: 795, endPoint y: 157, distance: 133.9
click at [787, 157] on html "Your current browser is not supported by Pillar. Please download a modern brows…" at bounding box center [393, 198] width 787 height 397
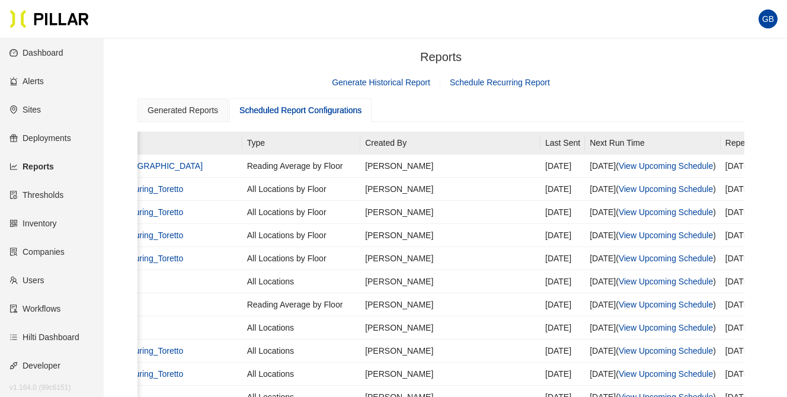
click at [651, 110] on div "Generated Reports Scheduled Report Configurations" at bounding box center [440, 110] width 607 height 24
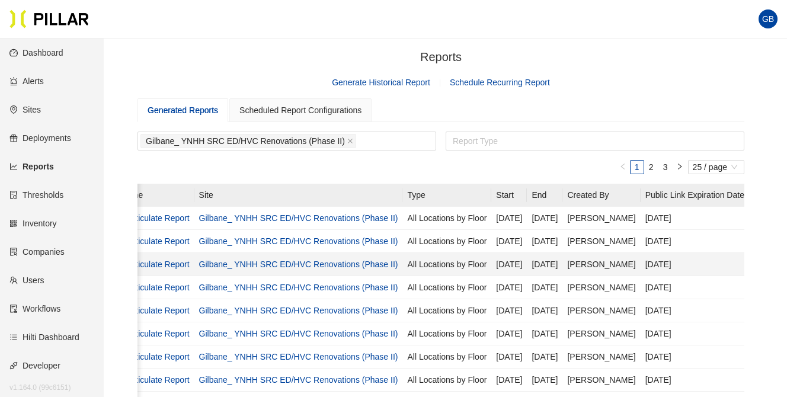
click at [284, 254] on td "Gilbane_ YNHH SRC ED/HVC Renovations (Phase II)" at bounding box center [298, 264] width 209 height 23
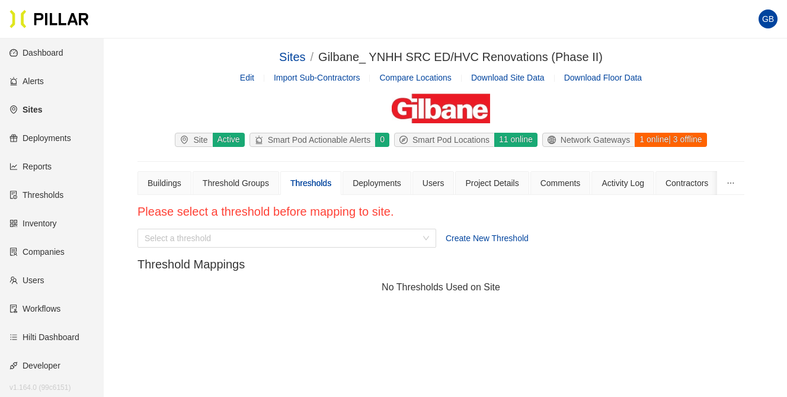
scroll to position [7, 0]
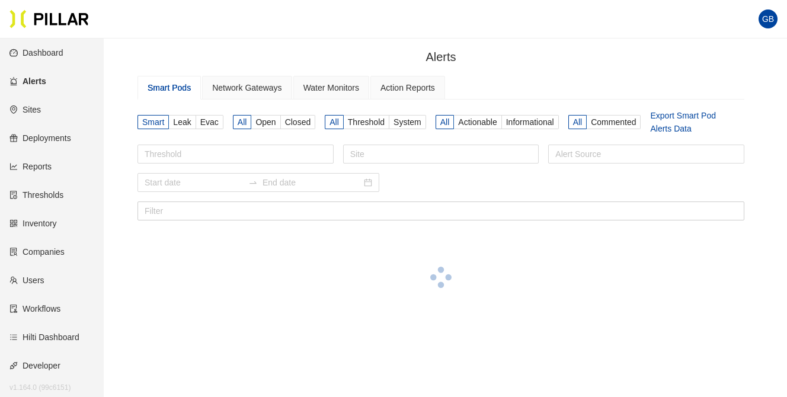
click at [40, 163] on link "Reports" at bounding box center [30, 166] width 42 height 9
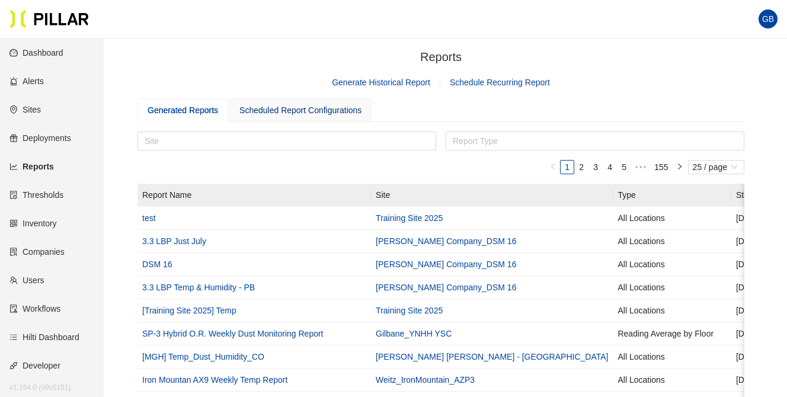
click at [307, 113] on div "Scheduled Report Configurations" at bounding box center [300, 110] width 122 height 13
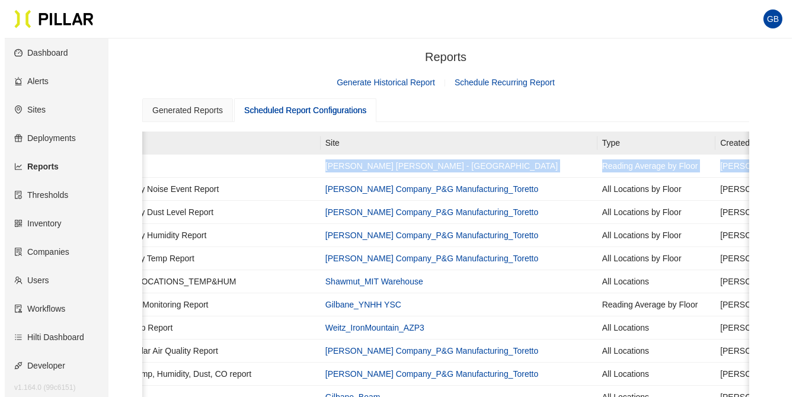
scroll to position [0, 478]
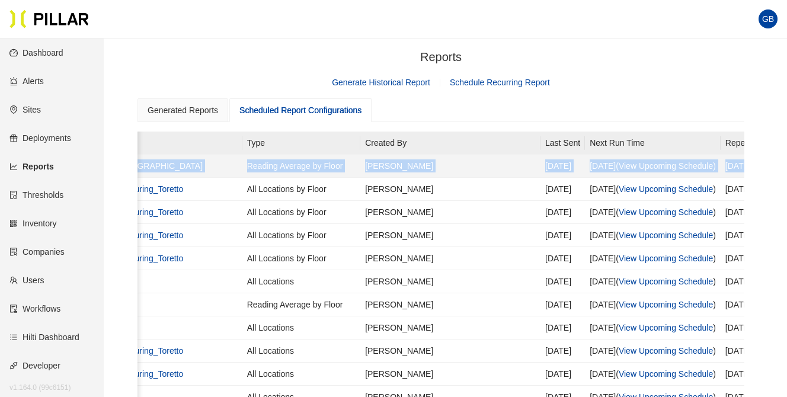
drag, startPoint x: 344, startPoint y: 164, endPoint x: 721, endPoint y: 161, distance: 377.9
click at [723, 163] on tr "MGH Weekly Temp / Humidity Turner Walsh - Mass General Hospital Reading Average…" at bounding box center [298, 166] width 1279 height 23
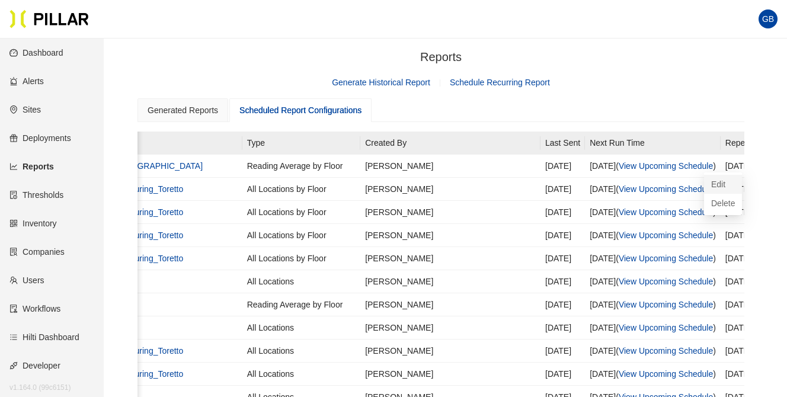
click at [726, 182] on span "Edit" at bounding box center [723, 184] width 24 height 13
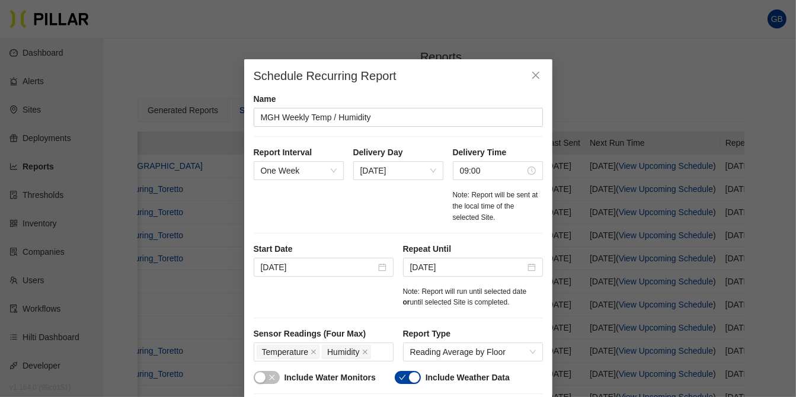
click at [474, 15] on div "Schedule Recurring Report Name MGH Weekly Temp / Humidity Report Interval One W…" at bounding box center [398, 198] width 796 height 397
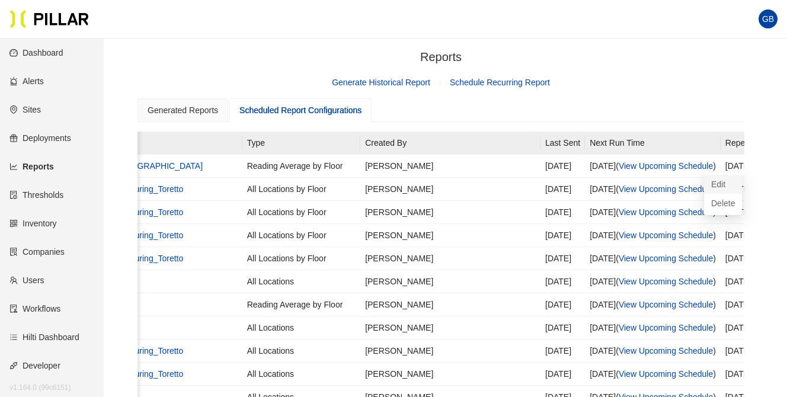
click at [718, 181] on span "Edit" at bounding box center [723, 184] width 24 height 13
